Goal: Task Accomplishment & Management: Manage account settings

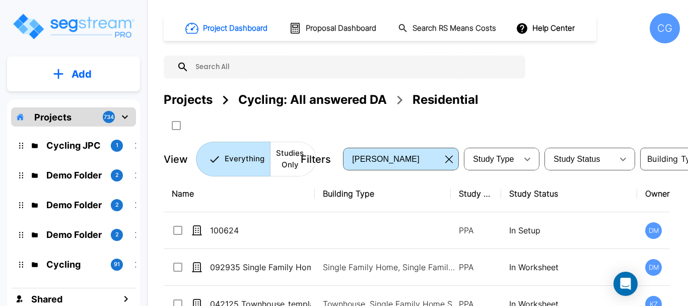
click at [661, 25] on div "CG" at bounding box center [664, 28] width 30 height 30
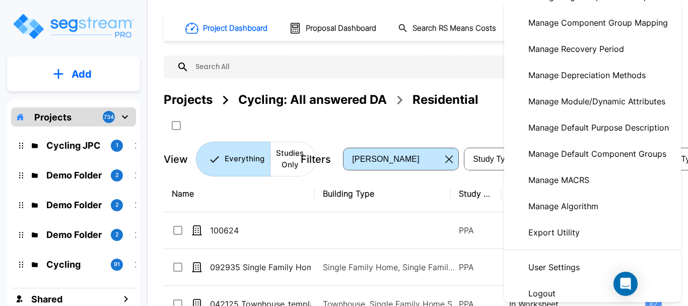
scroll to position [210, 0]
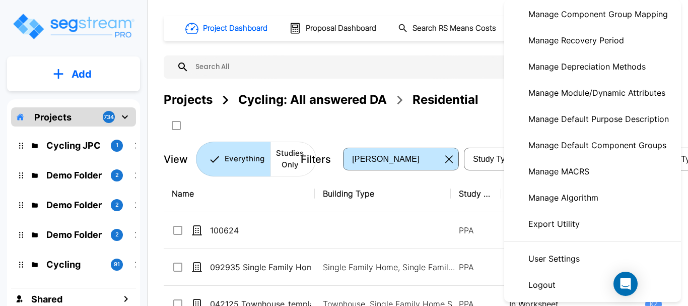
click at [596, 91] on p "Manage Module/Dynamic Attributes" at bounding box center [596, 93] width 145 height 20
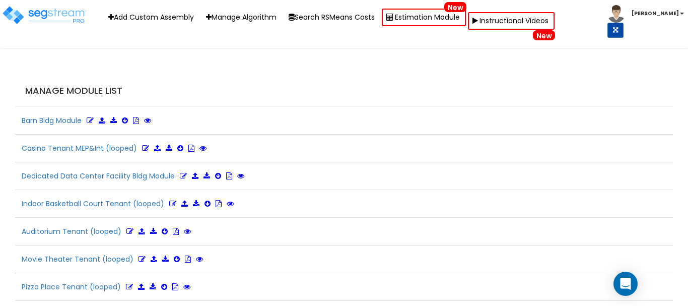
drag, startPoint x: 361, startPoint y: 65, endPoint x: 360, endPoint y: 72, distance: 6.6
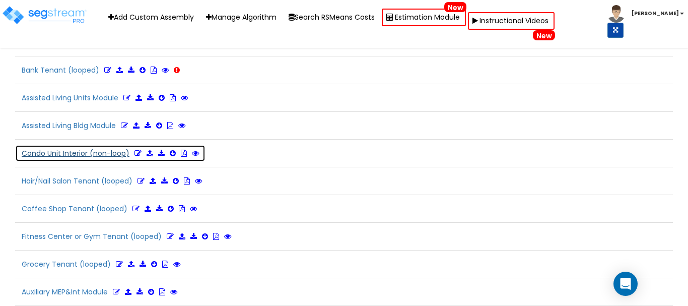
click at [136, 153] on icon at bounding box center [137, 152] width 7 height 7
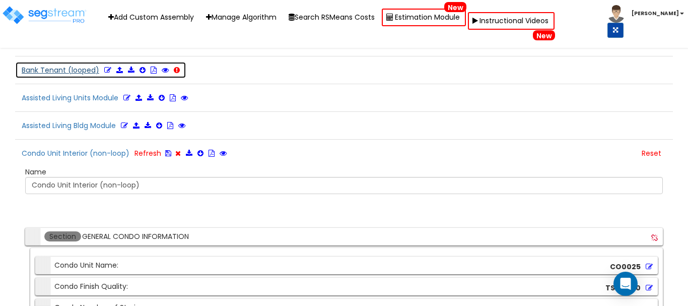
click at [105, 69] on icon at bounding box center [107, 69] width 7 height 7
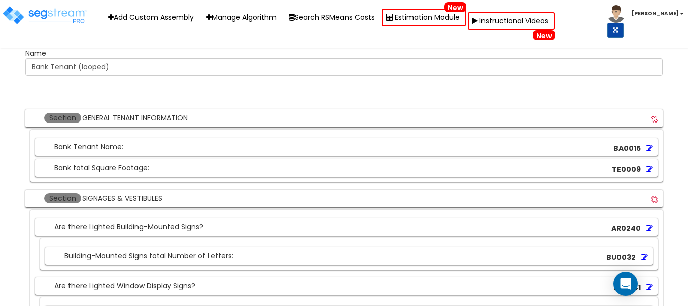
scroll to position [1862, 0]
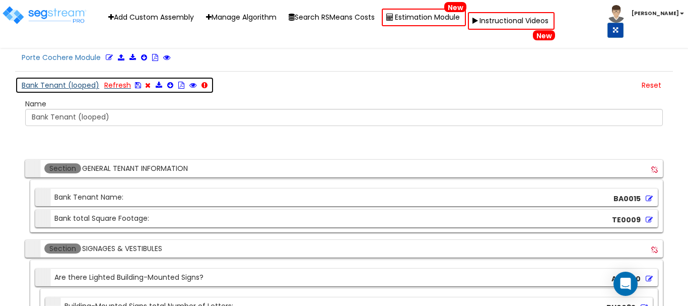
click at [78, 85] on button "Bank Tenant (looped) Refresh" at bounding box center [114, 85] width 199 height 17
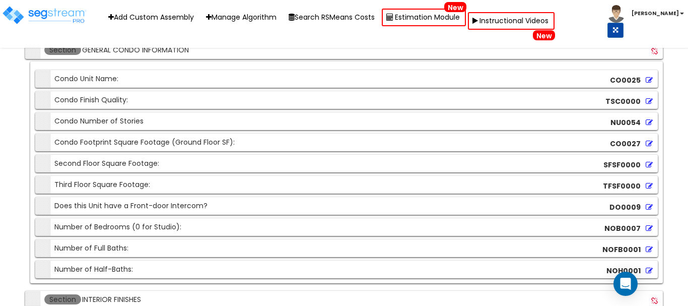
scroll to position [8680, 0]
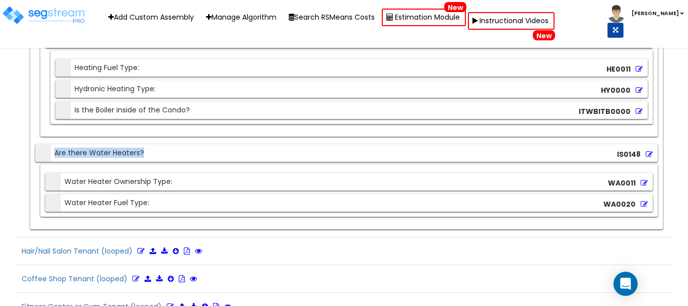
drag, startPoint x: 144, startPoint y: 150, endPoint x: -31, endPoint y: 154, distance: 175.7
click at [646, 155] on icon at bounding box center [648, 153] width 7 height 7
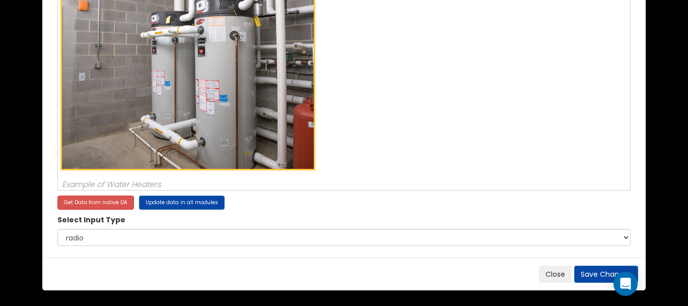
scroll to position [25, 0]
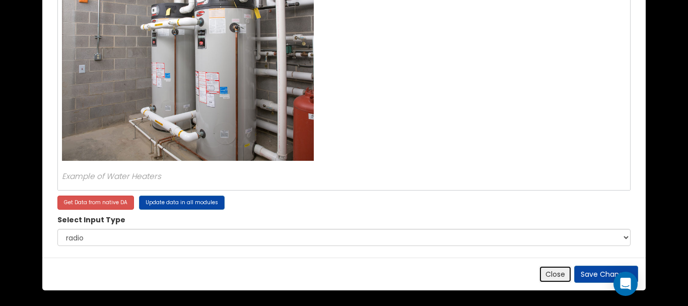
drag, startPoint x: 552, startPoint y: 273, endPoint x: 528, endPoint y: 268, distance: 23.8
click at [552, 273] on button "Close" at bounding box center [555, 273] width 33 height 17
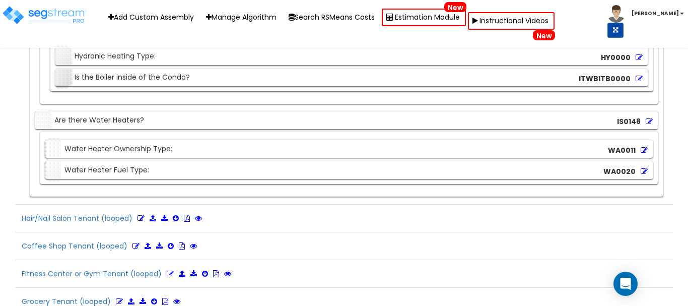
scroll to position [8730, 0]
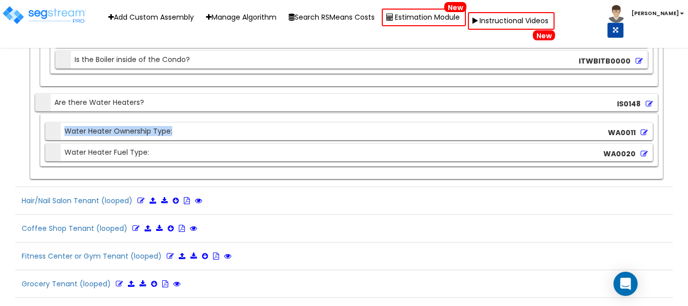
drag, startPoint x: 194, startPoint y: 131, endPoint x: 29, endPoint y: 138, distance: 165.2
click at [29, 138] on div "Section HVAC & UTILITIES Section Heating/Cooling Type: HT0000 Section Type of H…" at bounding box center [343, 50] width 637 height 256
copy div "Water Heater Ownership Type:"
click at [643, 132] on icon at bounding box center [643, 132] width 7 height 7
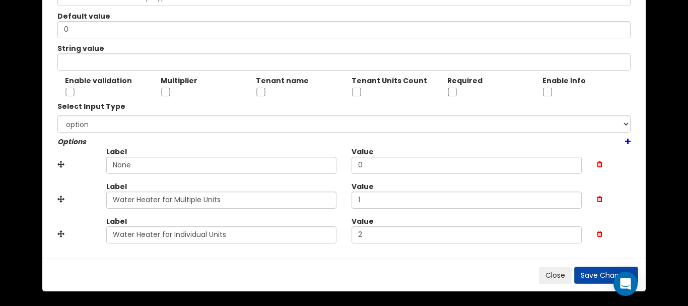
scroll to position [74, 0]
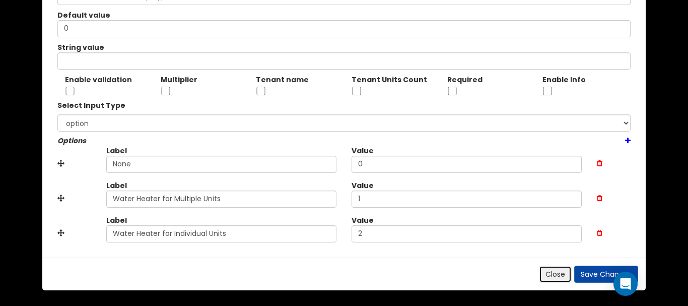
click at [555, 272] on button "Close" at bounding box center [555, 273] width 33 height 17
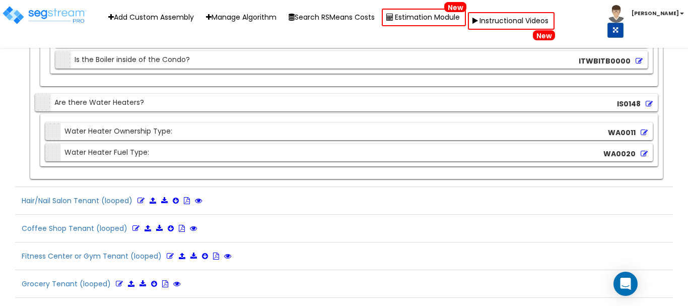
click at [643, 153] on icon at bounding box center [643, 153] width 7 height 7
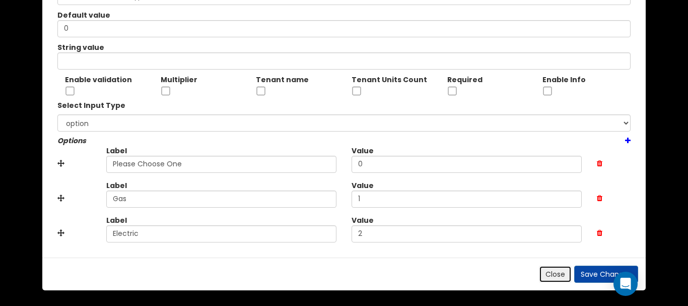
click at [544, 276] on button "Close" at bounding box center [555, 273] width 33 height 17
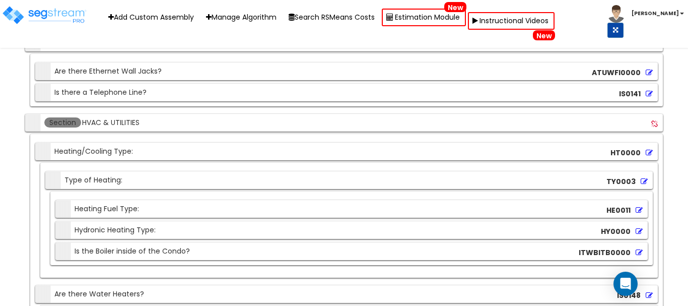
scroll to position [8529, 0]
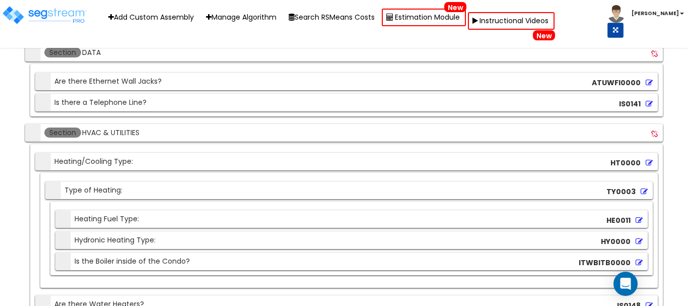
click at [114, 132] on input "HVAC & UTILITIES" at bounding box center [150, 132] width 138 height 11
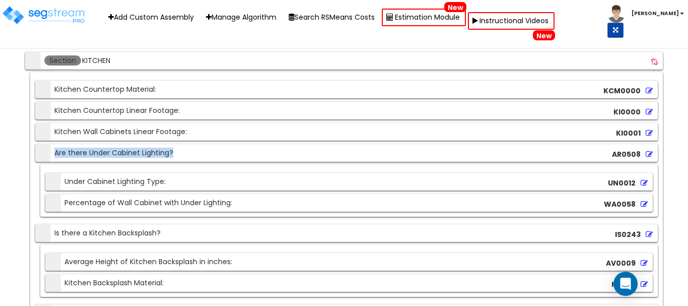
drag, startPoint x: 186, startPoint y: 157, endPoint x: 30, endPoint y: 150, distance: 156.7
click at [30, 150] on div "Section KITCHEN Section Kitchen Countertop Material: KCM0000 Section Kitchen Co…" at bounding box center [343, 261] width 637 height 418
copy div "Are there Under Cabinet Lighting?"
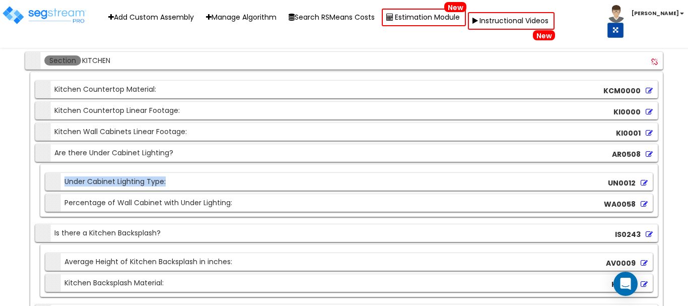
drag, startPoint x: 175, startPoint y: 180, endPoint x: -3, endPoint y: 175, distance: 178.2
copy div "Under Cabinet Lighting Type:"
click at [164, 204] on div "Section Percentage of Wall Cabinet with Under Lighting:" at bounding box center [140, 203] width 184 height 18
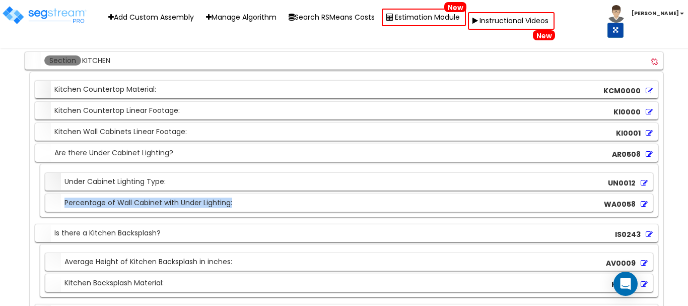
click at [163, 204] on div "Section Percentage of Wall Cabinet with Under Lighting:" at bounding box center [140, 203] width 184 height 18
copy div "Percentage of Wall Cabinet with Under Lighting:"
click at [643, 179] on icon at bounding box center [643, 182] width 7 height 7
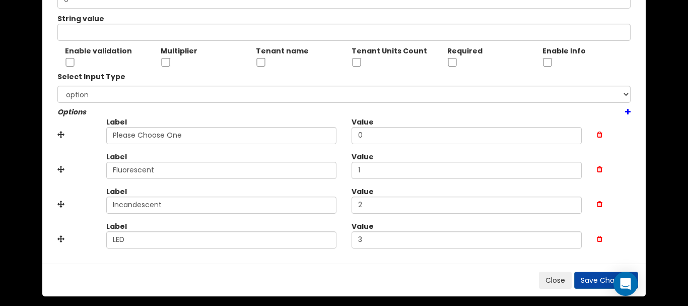
scroll to position [109, 0]
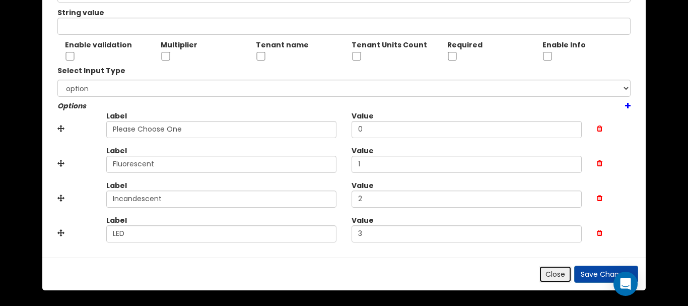
click at [547, 274] on button "Close" at bounding box center [555, 273] width 33 height 17
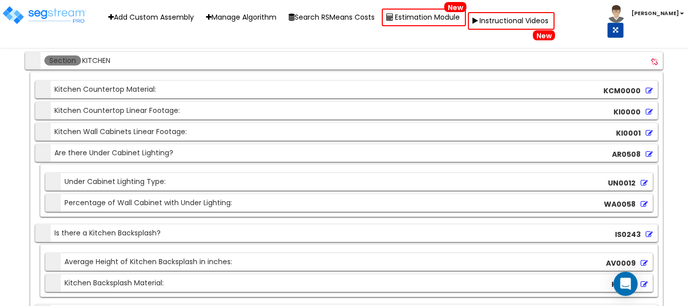
scroll to position [7933, 0]
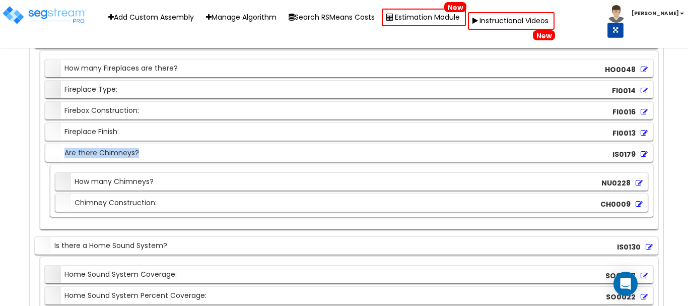
drag, startPoint x: 146, startPoint y: 147, endPoint x: 42, endPoint y: 144, distance: 103.7
click at [43, 144] on div "Section How many Fireplaces are there? HO0048 Section Fireplace Type: FI0014 Se…" at bounding box center [348, 140] width 617 height 178
copy div "Are there Chimneys?"
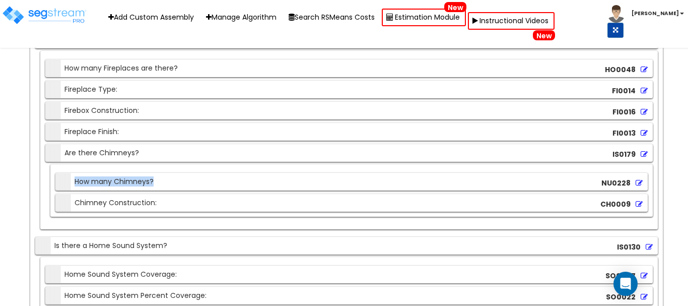
drag, startPoint x: 165, startPoint y: 181, endPoint x: 69, endPoint y: 173, distance: 96.5
click at [69, 173] on div "Section How many Chimneys? NU0228" at bounding box center [351, 182] width 592 height 18
copy div "How many Chimneys?"
click at [639, 181] on icon at bounding box center [638, 182] width 7 height 7
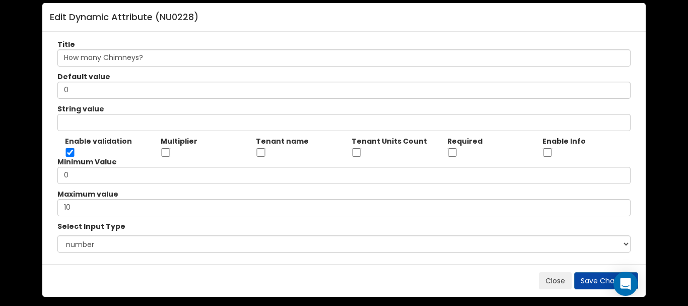
scroll to position [19, 0]
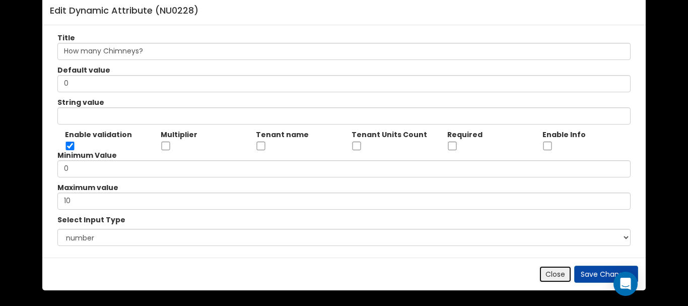
click at [567, 269] on button "Close" at bounding box center [555, 273] width 33 height 17
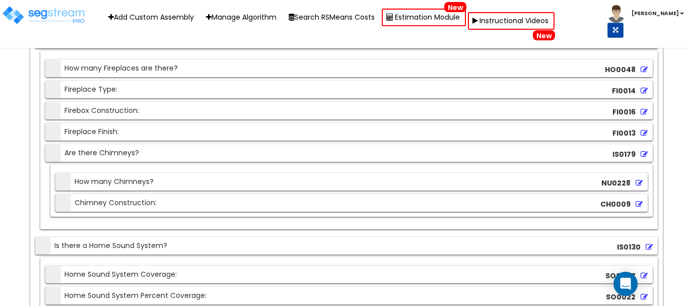
click at [638, 203] on icon at bounding box center [638, 203] width 7 height 7
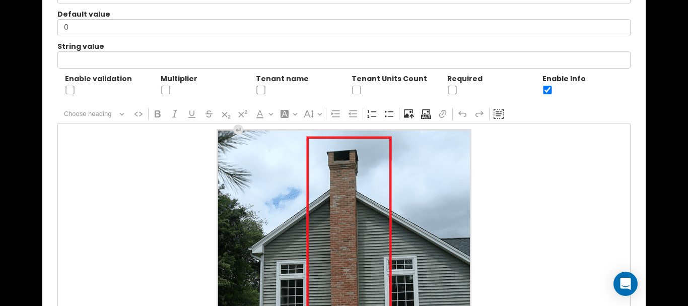
scroll to position [0, 0]
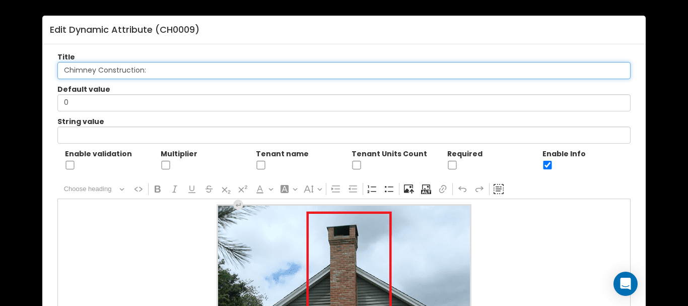
drag, startPoint x: 142, startPoint y: 70, endPoint x: -130, endPoint y: 64, distance: 271.8
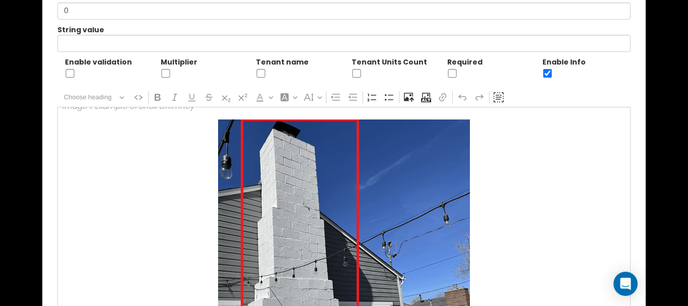
scroll to position [453, 0]
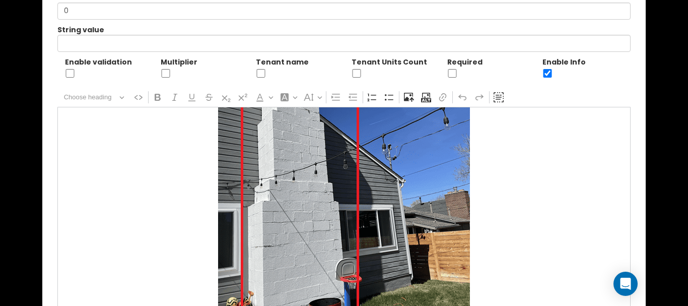
click at [166, 164] on div "Image 1: Example of Brick Chimney Image 2: Example of Cinder Block Chimney Imag…" at bounding box center [343, 207] width 573 height 201
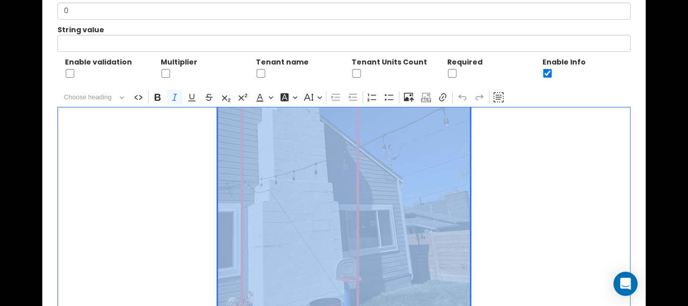
copy div "Image 1: Example of Brick Chimney Image 2: Example of Cinder Block Chimney Imag…"
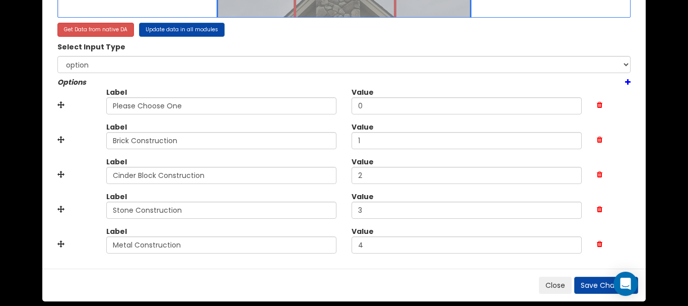
scroll to position [394, 0]
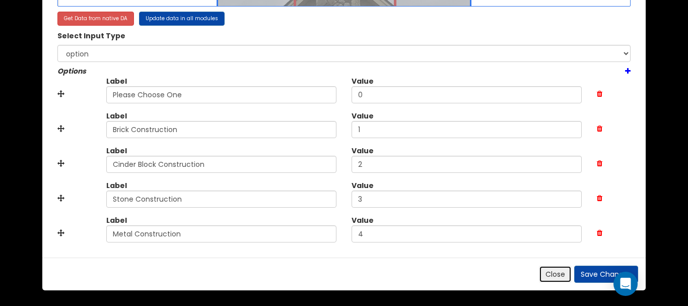
click at [557, 275] on button "Close" at bounding box center [555, 273] width 33 height 17
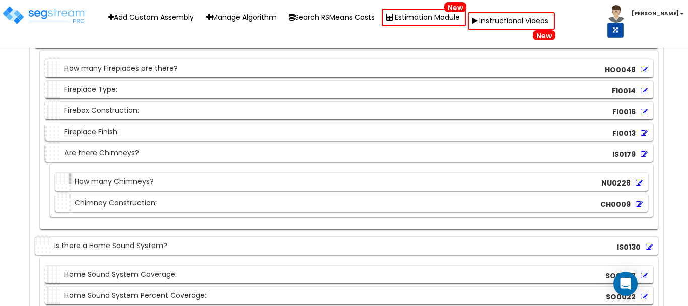
scroll to position [2882, 0]
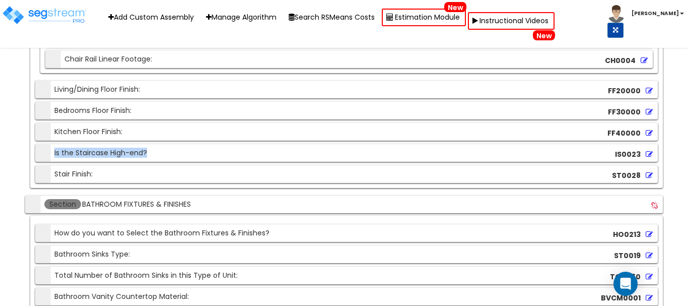
drag, startPoint x: 149, startPoint y: 152, endPoint x: -1, endPoint y: 148, distance: 150.5
copy div "Is the Staircase High-end?"
click at [649, 175] on icon at bounding box center [648, 175] width 7 height 7
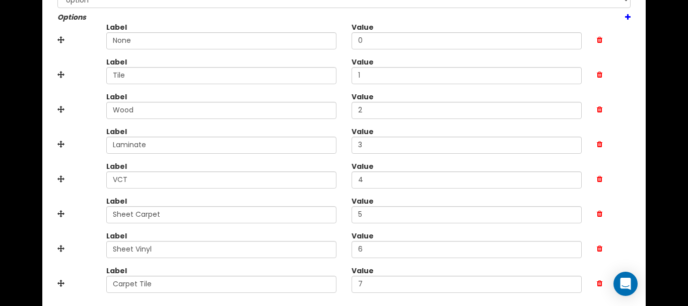
scroll to position [248, 0]
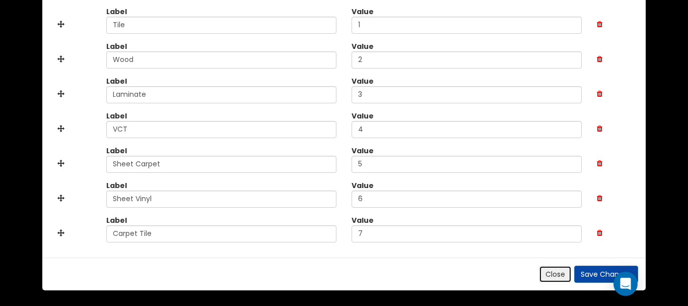
click at [559, 276] on button "Close" at bounding box center [555, 273] width 33 height 17
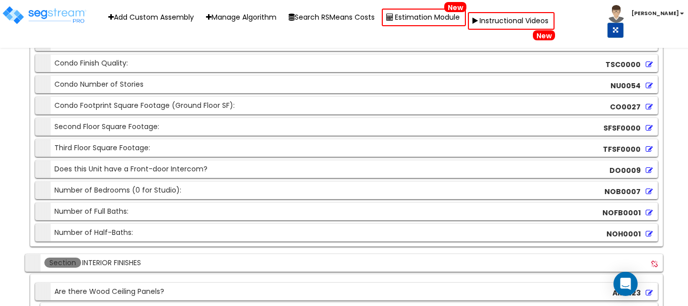
scroll to position [2077, 0]
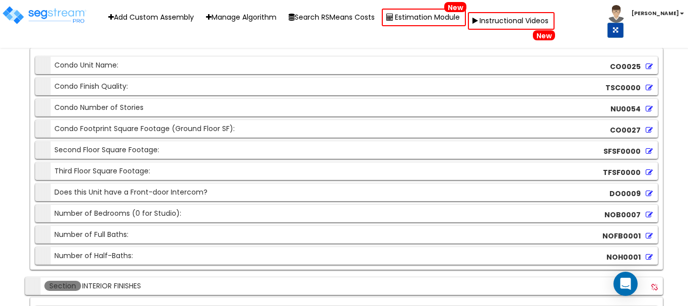
click at [87, 86] on div "Section Condo Finish Quality:" at bounding box center [83, 87] width 90 height 18
copy div "Condo Finish Quality:"
click at [649, 86] on icon at bounding box center [648, 87] width 7 height 7
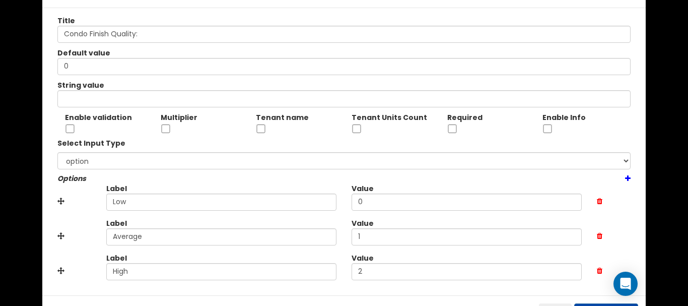
scroll to position [74, 0]
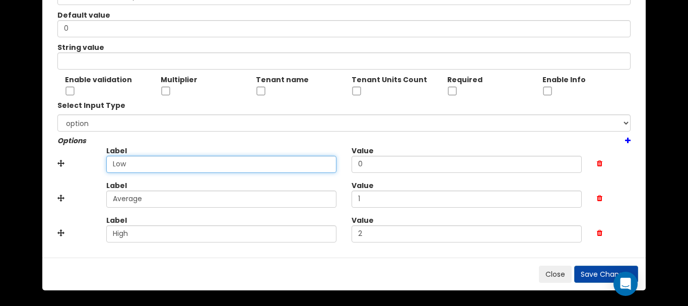
drag, startPoint x: 97, startPoint y: 155, endPoint x: 54, endPoint y: 155, distance: 42.3
click at [56, 155] on div "Label Low Value 0" at bounding box center [344, 162] width 588 height 35
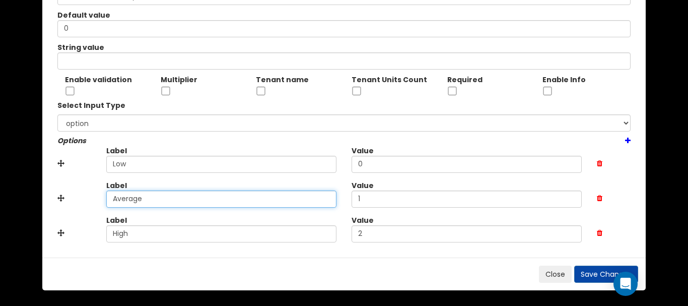
drag, startPoint x: 68, startPoint y: 190, endPoint x: 2, endPoint y: 185, distance: 67.2
click at [28, 186] on div "Edit Dynamic Attribute ( TSC0000 ) Title Condo Finish Quality: Default value 0 …" at bounding box center [344, 153] width 688 height 306
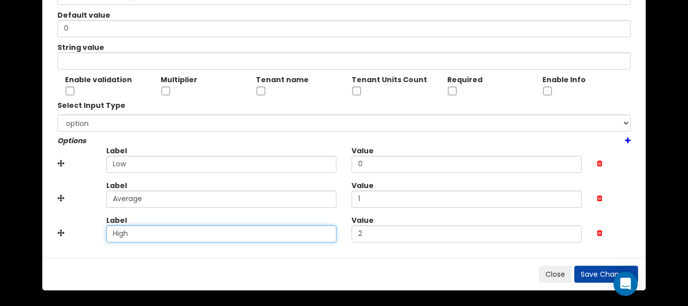
drag, startPoint x: 142, startPoint y: 233, endPoint x: 44, endPoint y: 227, distance: 98.8
click at [47, 227] on div "Title Condo Finish Quality: Default value 0 String value Enable validation Mult…" at bounding box center [343, 113] width 603 height 287
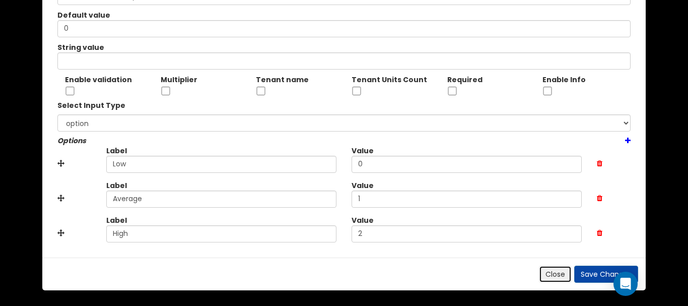
click at [558, 272] on button "Close" at bounding box center [555, 273] width 33 height 17
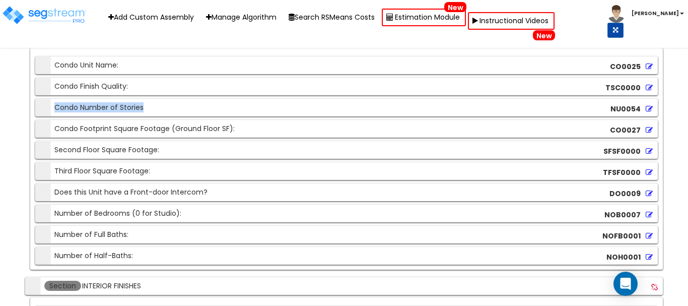
drag, startPoint x: 156, startPoint y: 105, endPoint x: -38, endPoint y: 100, distance: 193.3
copy div "Condo Number of Stories"
click at [648, 107] on icon at bounding box center [648, 108] width 7 height 7
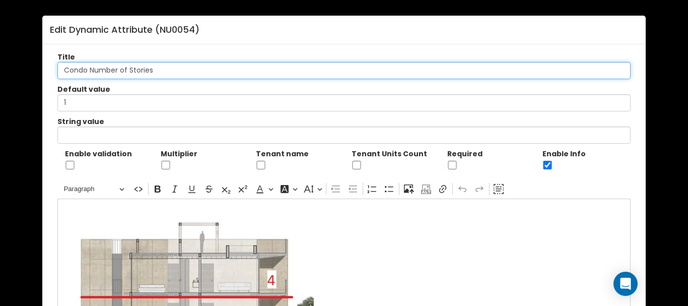
click at [208, 67] on input "Condo Number of Stories" at bounding box center [343, 70] width 573 height 17
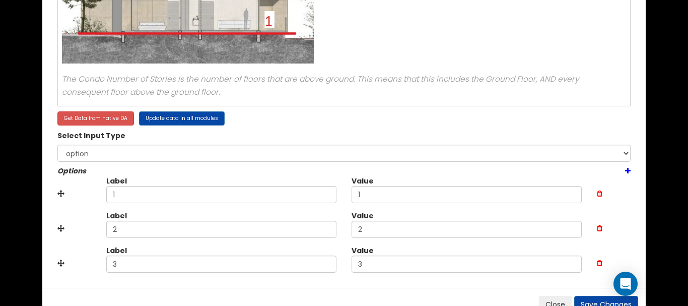
scroll to position [324, 0]
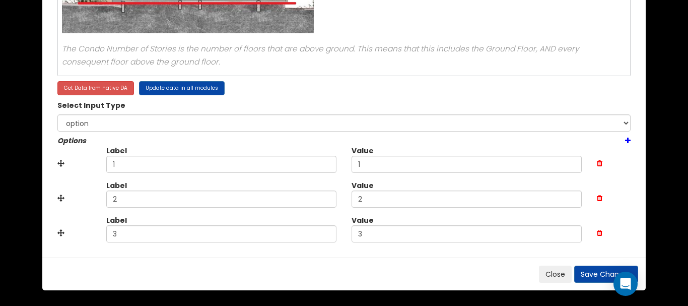
type input "Condo Number of Stories:"
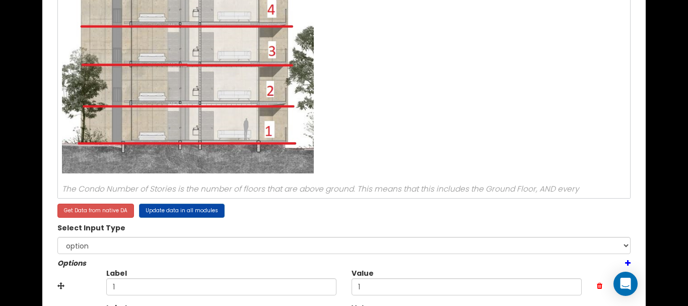
scroll to position [87, 0]
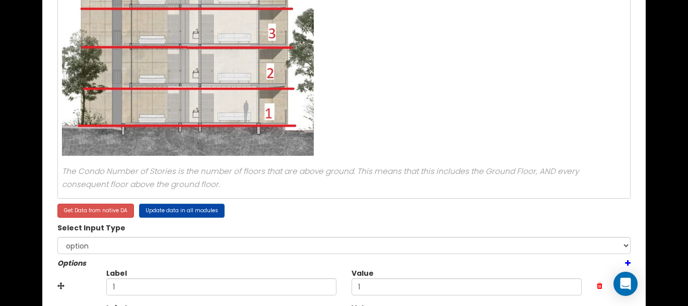
click at [353, 136] on p "⁠⁠⁠⁠⁠⁠⁠" at bounding box center [343, 39] width 563 height 242
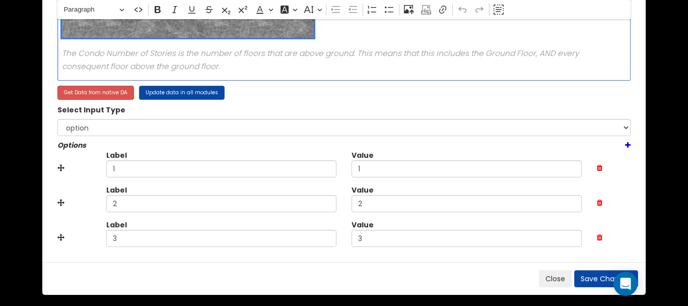
scroll to position [324, 0]
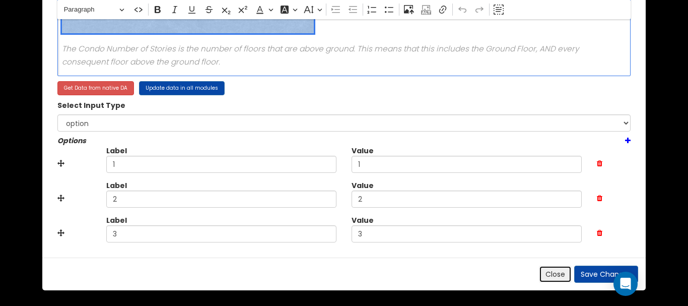
drag, startPoint x: 550, startPoint y: 274, endPoint x: 457, endPoint y: 232, distance: 102.0
click at [550, 274] on button "Close" at bounding box center [555, 273] width 33 height 17
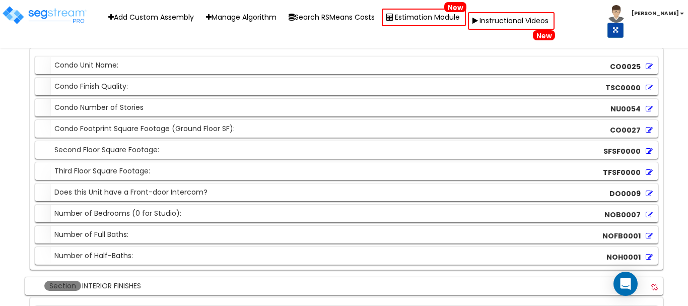
click at [129, 127] on div "Section Condo Footprint Square Footage (Ground Floor SF):" at bounding box center [136, 129] width 197 height 18
click at [128, 128] on div "Section Condo Footprint Square Footage (Ground Floor SF):" at bounding box center [136, 129] width 197 height 18
click at [649, 129] on icon at bounding box center [648, 129] width 7 height 7
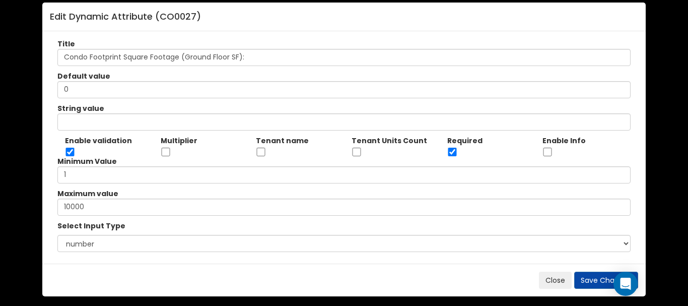
scroll to position [19, 0]
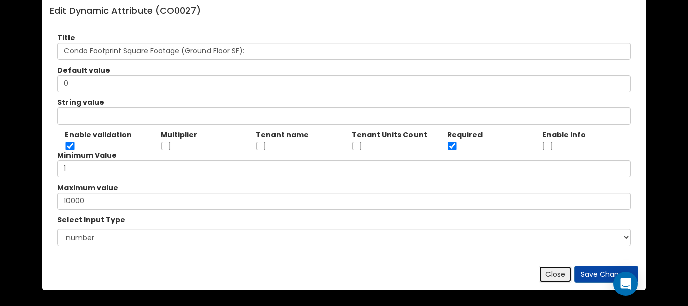
click at [554, 276] on button "Close" at bounding box center [555, 273] width 33 height 17
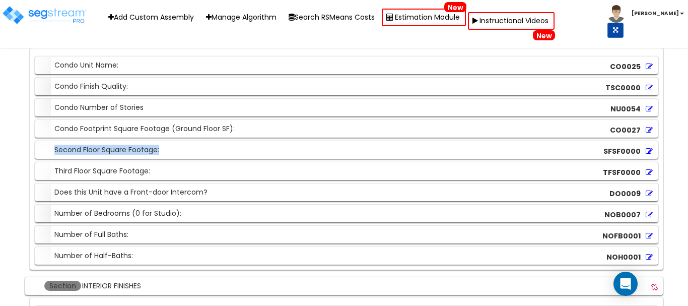
drag, startPoint x: 178, startPoint y: 154, endPoint x: 37, endPoint y: 152, distance: 140.4
click at [37, 152] on div "Section Second Floor Square Footage: SFSF0000" at bounding box center [346, 150] width 622 height 18
click at [649, 148] on icon at bounding box center [648, 150] width 7 height 7
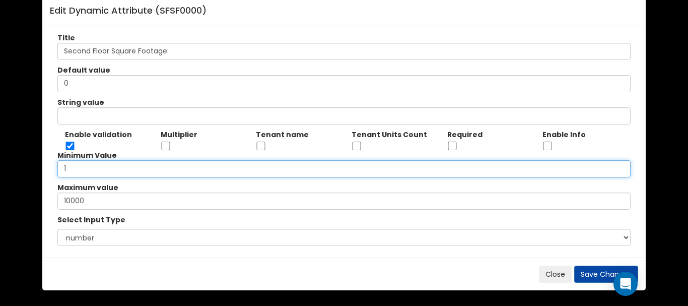
drag, startPoint x: 113, startPoint y: 168, endPoint x: 14, endPoint y: 167, distance: 99.2
click at [22, 167] on div "Edit Dynamic Attribute ( SFSF0000 ) Title Second Floor Square Footage: Default …" at bounding box center [344, 153] width 688 height 306
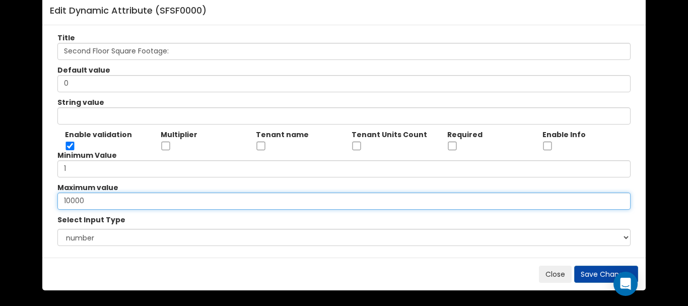
drag, startPoint x: 102, startPoint y: 202, endPoint x: -27, endPoint y: 190, distance: 129.4
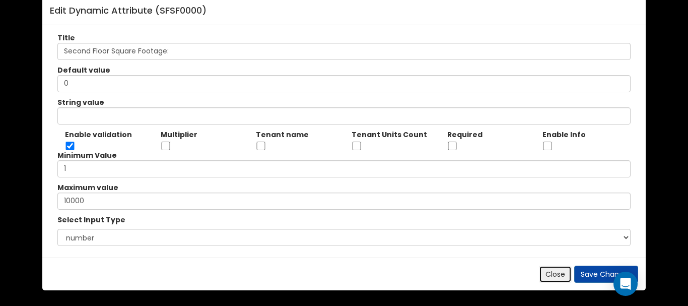
click at [558, 274] on button "Close" at bounding box center [555, 273] width 33 height 17
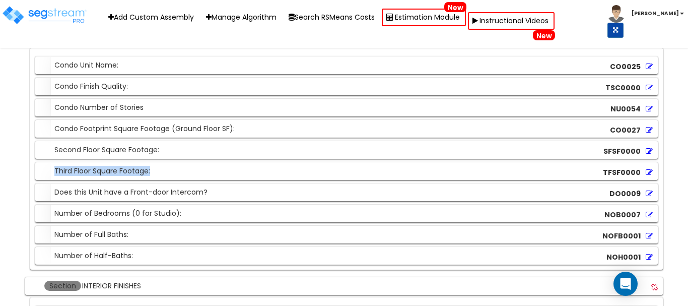
drag, startPoint x: 169, startPoint y: 170, endPoint x: -13, endPoint y: 161, distance: 181.9
click at [650, 171] on icon at bounding box center [648, 172] width 7 height 7
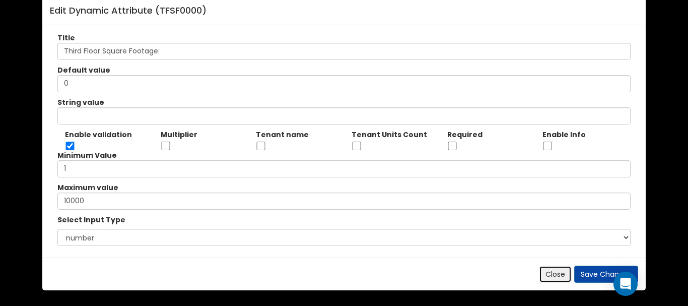
click at [557, 272] on button "Close" at bounding box center [555, 273] width 33 height 17
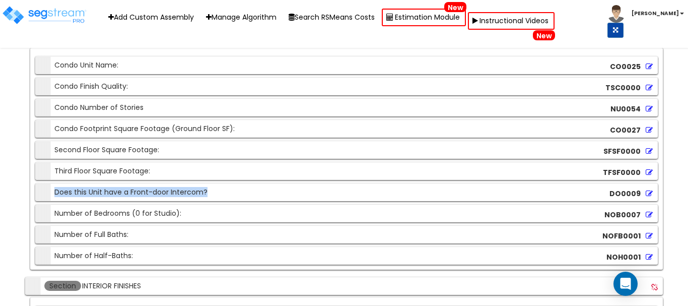
drag, startPoint x: 220, startPoint y: 191, endPoint x: 41, endPoint y: 188, distance: 178.7
click at [43, 188] on div "Section Does this Unit have a Front-door Intercom? DO0009" at bounding box center [346, 192] width 622 height 18
click at [107, 217] on div "Section Number of Bedrooms (0 for Studio):" at bounding box center [109, 213] width 143 height 18
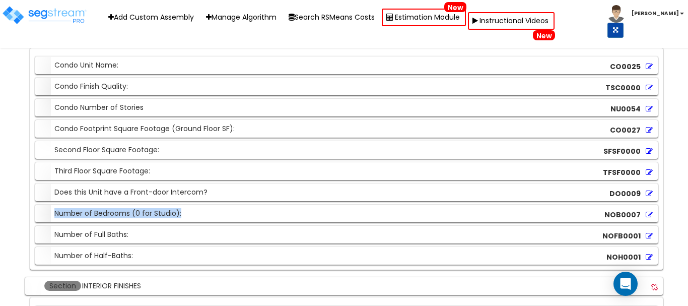
click at [107, 217] on div "Section Number of Bedrooms (0 for Studio):" at bounding box center [109, 213] width 143 height 18
click at [650, 214] on icon at bounding box center [648, 214] width 7 height 7
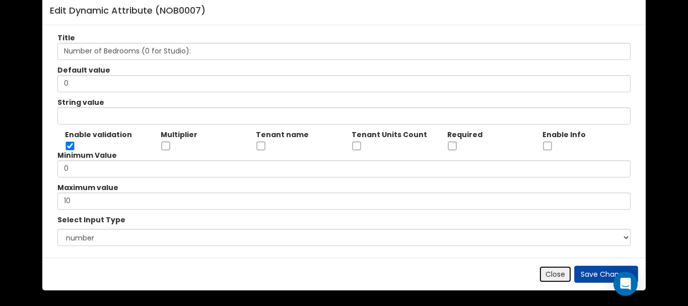
click at [549, 270] on button "Close" at bounding box center [555, 273] width 33 height 17
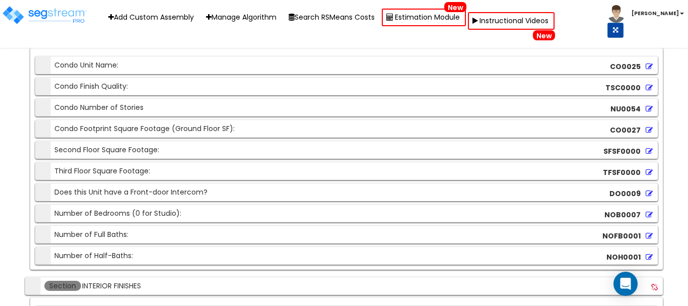
click at [81, 229] on div "Section Number of Full Baths:" at bounding box center [83, 234] width 91 height 18
click at [81, 233] on div "Section Number of Full Baths:" at bounding box center [83, 234] width 91 height 18
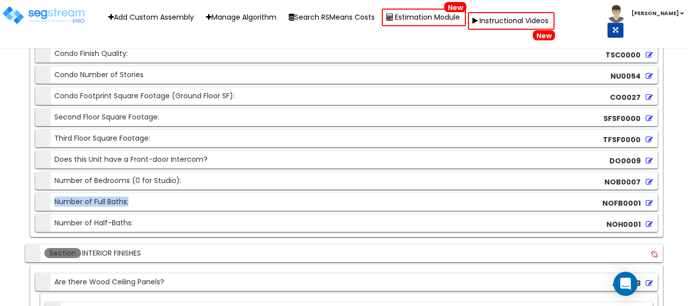
scroll to position [2127, 0]
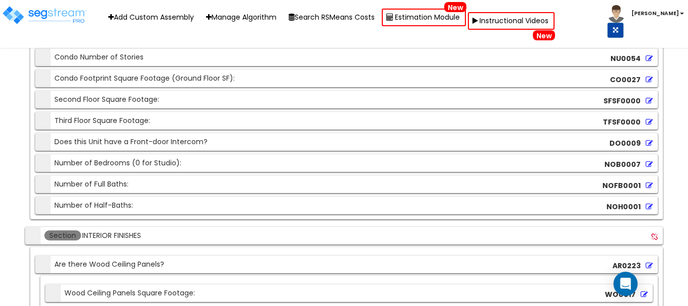
click at [648, 184] on icon at bounding box center [648, 185] width 7 height 7
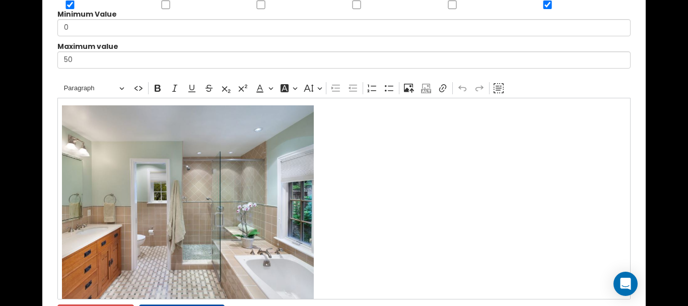
scroll to position [68, 0]
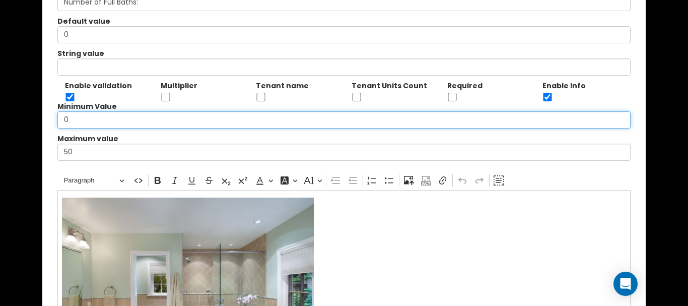
click at [21, 118] on div "Edit Dynamic Attribute ( NOFB0001 ) Title Number of Full Baths: Default value 0…" at bounding box center [344, 153] width 688 height 306
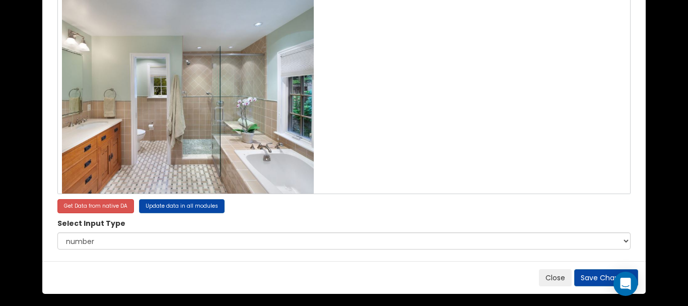
scroll to position [269, 0]
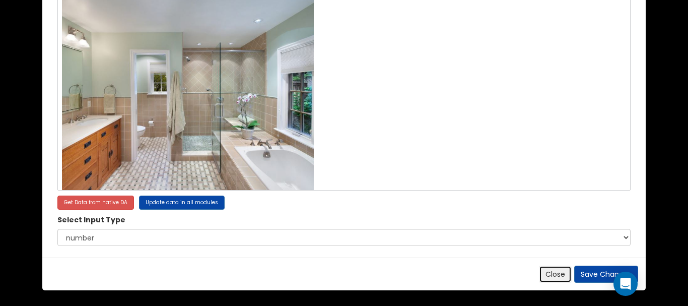
click at [556, 275] on button "Close" at bounding box center [555, 273] width 33 height 17
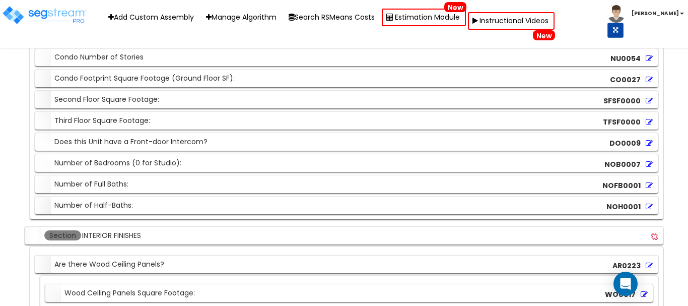
click at [650, 204] on icon at bounding box center [648, 206] width 7 height 7
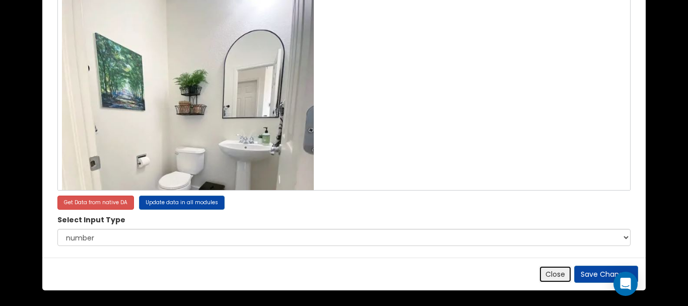
click at [543, 275] on button "Close" at bounding box center [555, 273] width 33 height 17
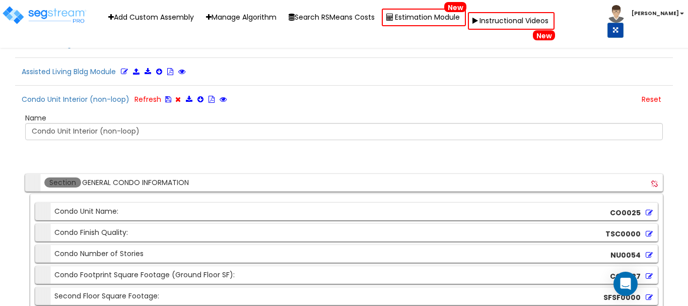
scroll to position [1926, 0]
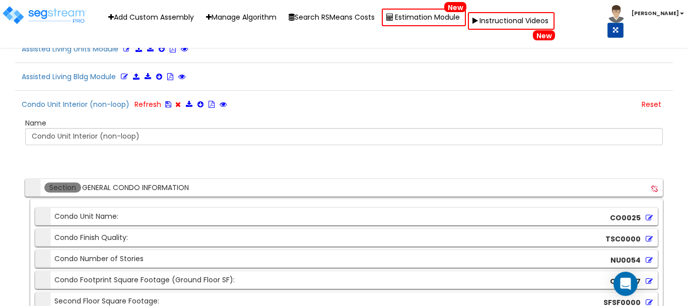
click at [95, 181] on div "Section GENERAL CONDO INFORMATION" at bounding box center [124, 188] width 192 height 18
click at [96, 185] on input "GENERAL CONDO INFORMATION" at bounding box center [150, 187] width 138 height 11
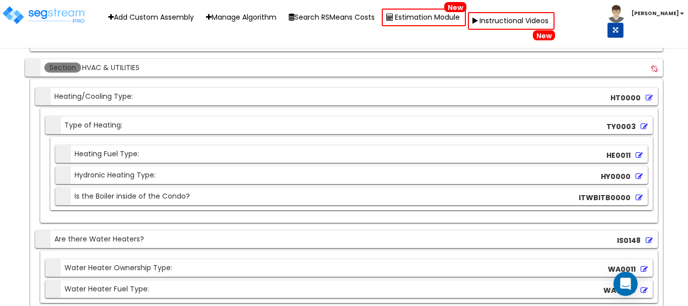
scroll to position [8570, 0]
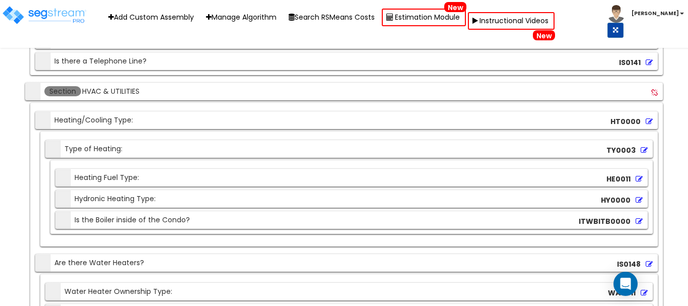
click at [116, 91] on input "HVAC & UTILITIES" at bounding box center [150, 91] width 138 height 11
click at [115, 91] on input "HVAC & UTILITIES" at bounding box center [150, 91] width 138 height 11
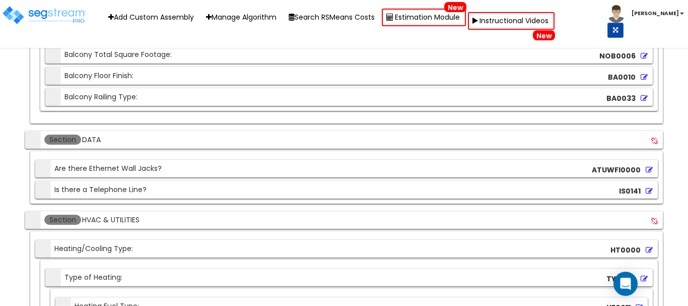
scroll to position [8419, 0]
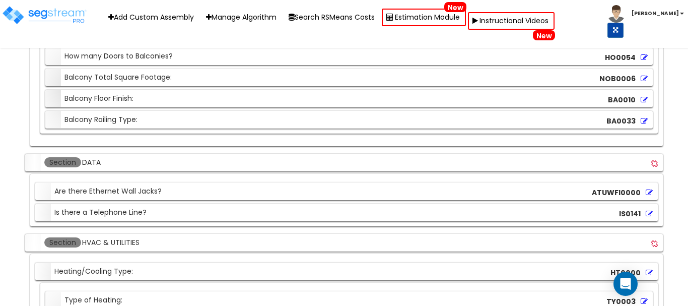
click at [97, 162] on input "DATA" at bounding box center [150, 162] width 138 height 11
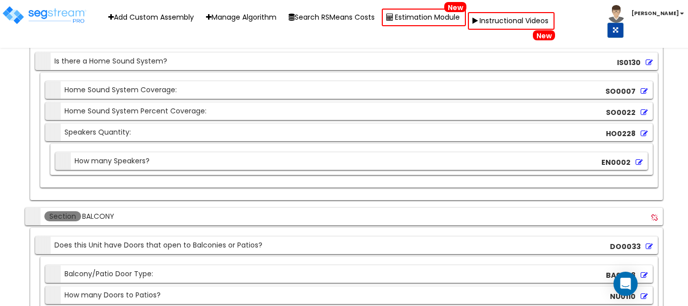
scroll to position [8167, 0]
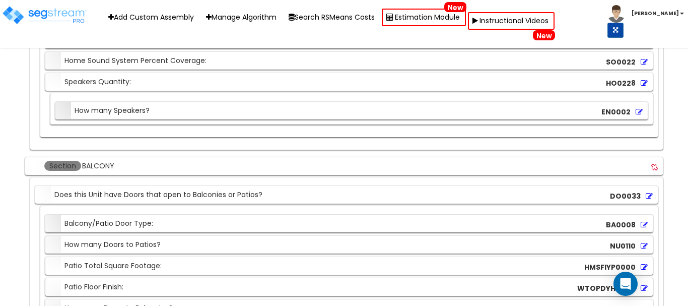
click at [97, 168] on input "BALCONY" at bounding box center [150, 165] width 138 height 11
click at [97, 167] on input "BALCONY" at bounding box center [150, 165] width 138 height 11
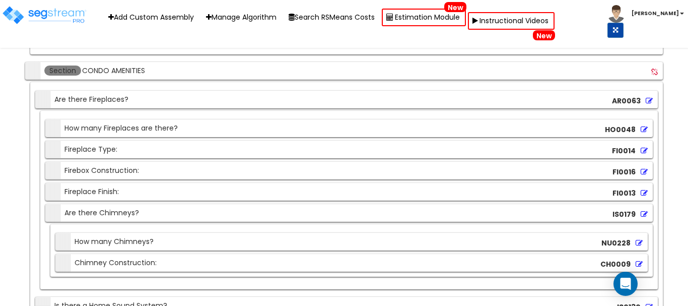
scroll to position [7865, 0]
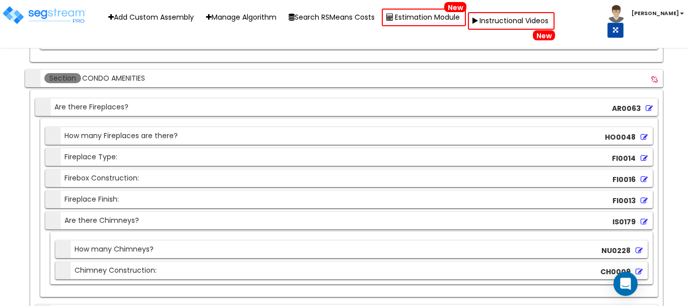
click at [130, 82] on input "CONDO AMENITIES" at bounding box center [150, 77] width 138 height 11
click at [130, 81] on input "CONDO AMENITIES" at bounding box center [150, 77] width 138 height 11
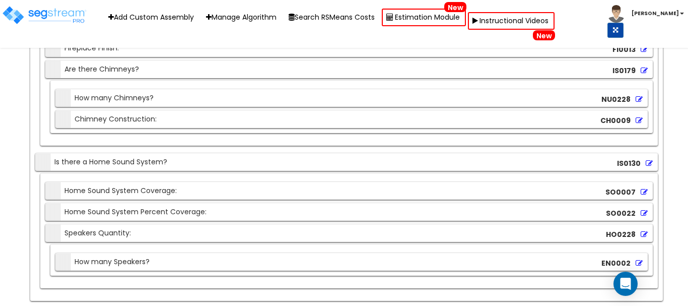
scroll to position [8067, 0]
